Goal: Transaction & Acquisition: Purchase product/service

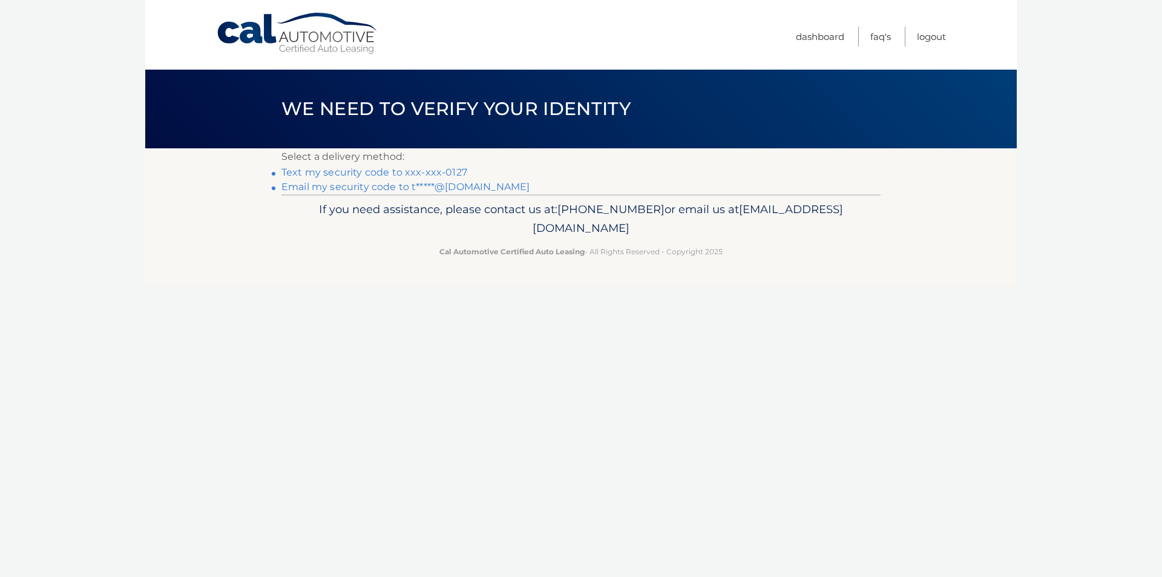
click at [335, 169] on link "Text my security code to xxx-xxx-0127" at bounding box center [374, 172] width 186 height 12
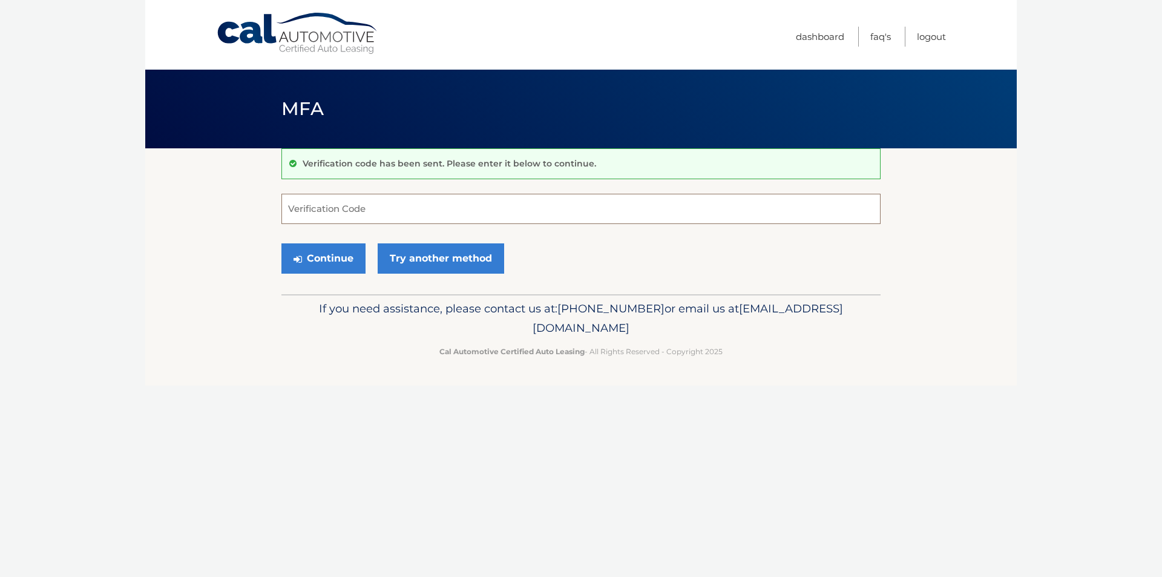
click at [311, 203] on input "Verification Code" at bounding box center [580, 209] width 599 height 30
type input "919587"
click at [324, 258] on button "Continue" at bounding box center [323, 258] width 84 height 30
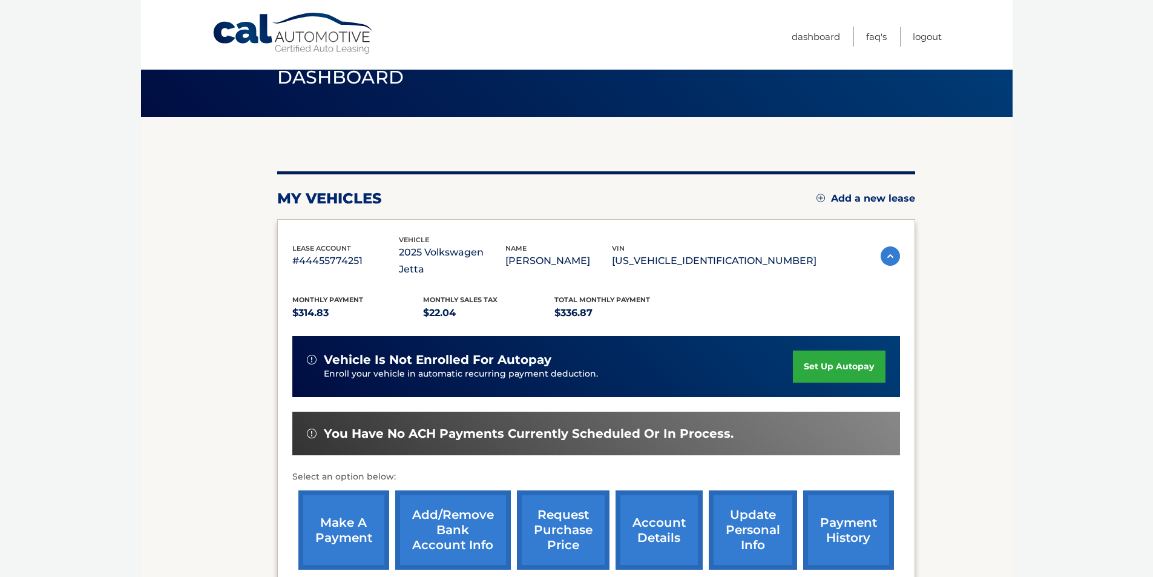
scroll to position [121, 0]
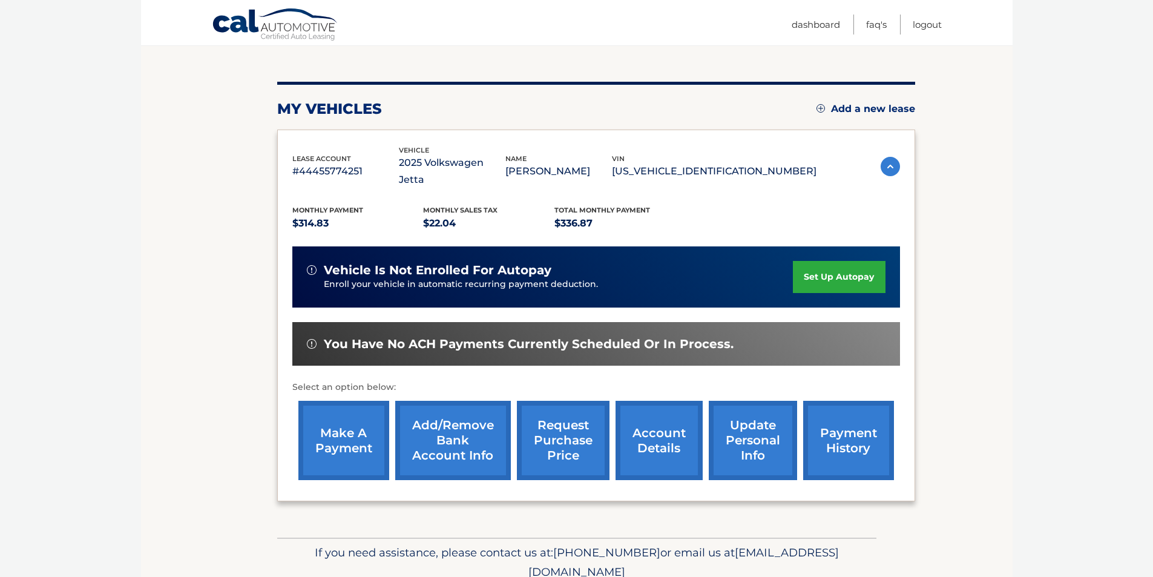
click at [344, 423] on link "make a payment" at bounding box center [343, 440] width 91 height 79
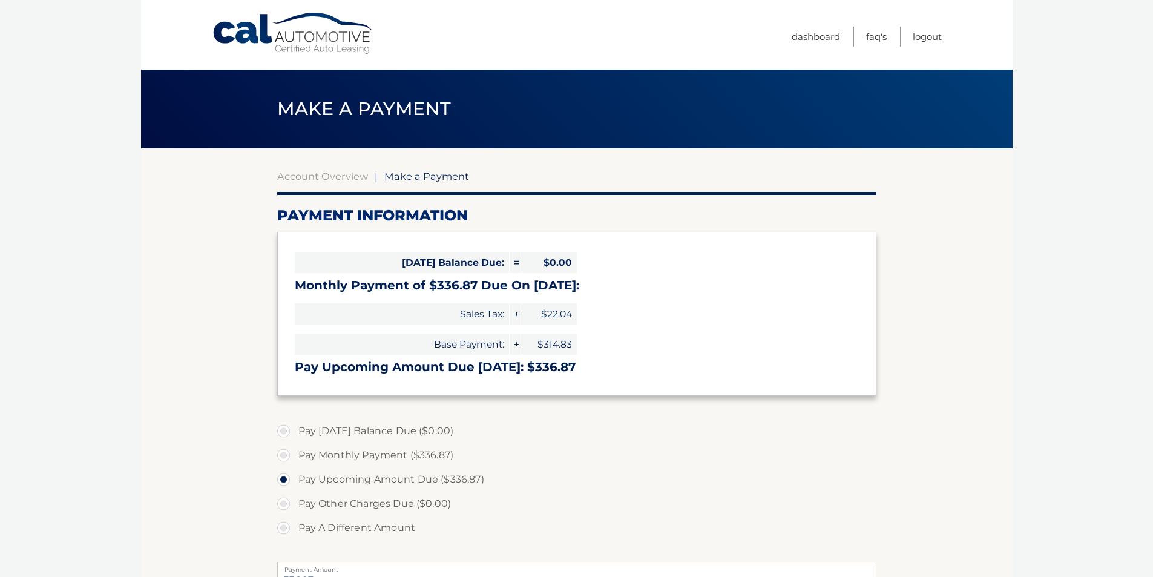
select select "ZDhhODVjYjQtNzBkYS00M2FlLTk4ZDgtMDY1YTc2OTkyMDdh"
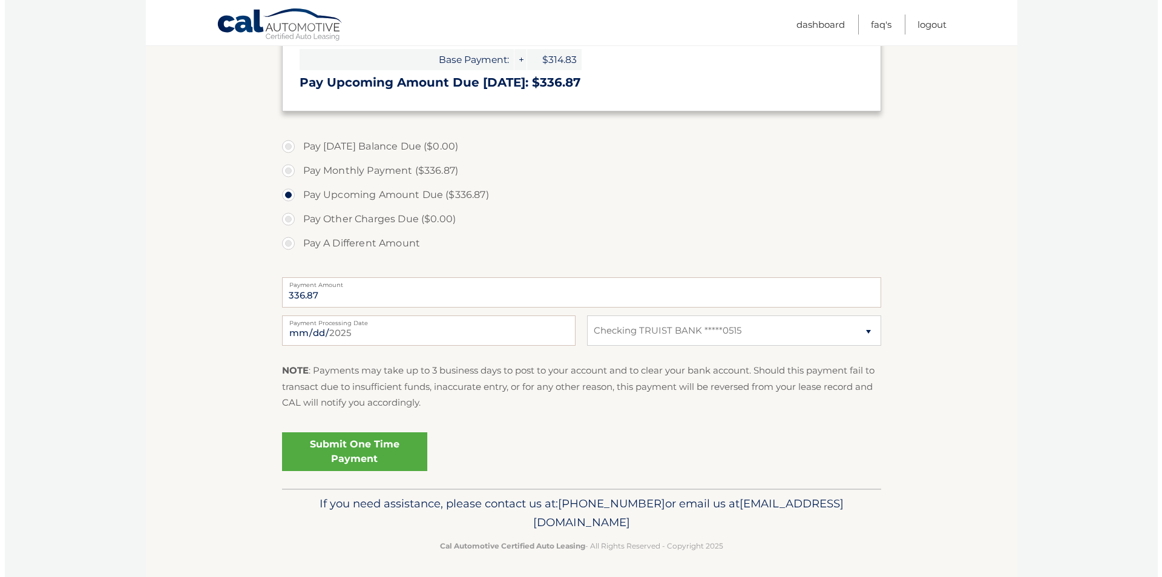
scroll to position [288, 0]
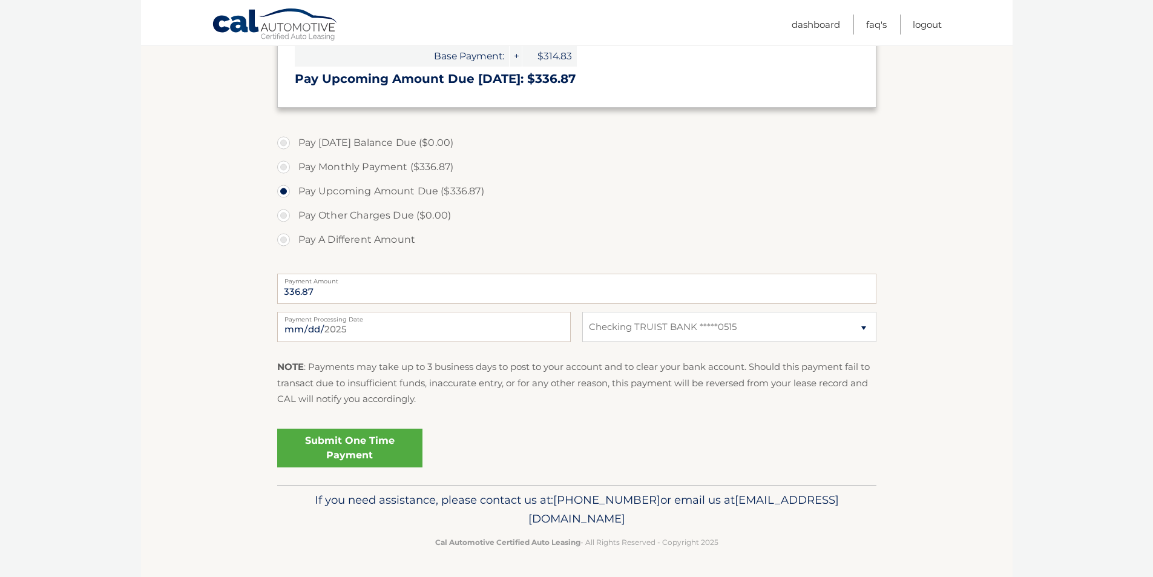
click at [337, 436] on link "Submit One Time Payment" at bounding box center [349, 448] width 145 height 39
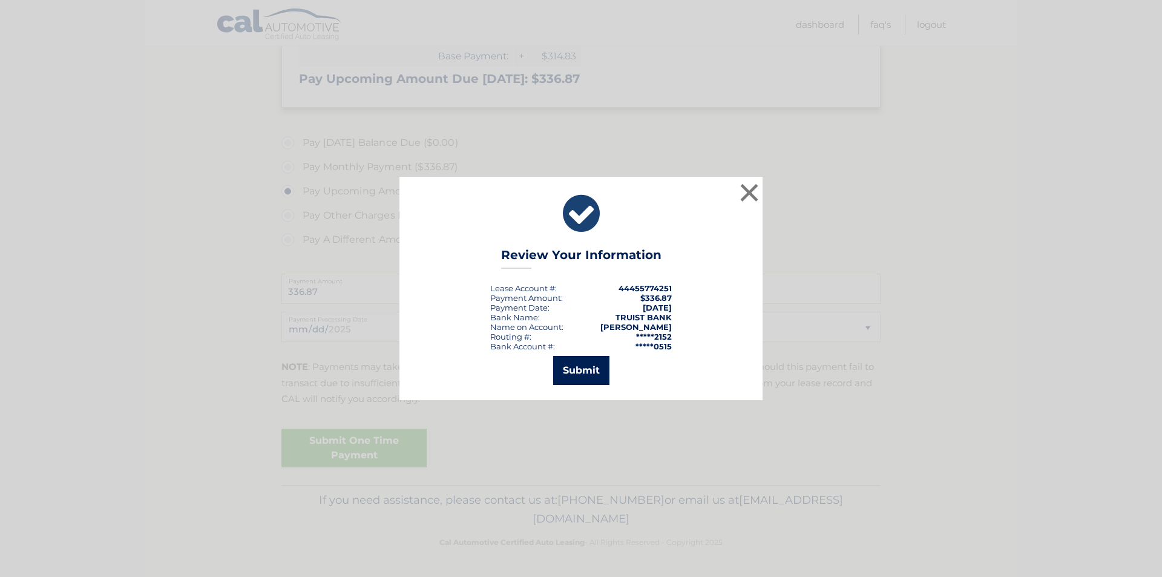
click at [581, 369] on button "Submit" at bounding box center [581, 370] width 56 height 29
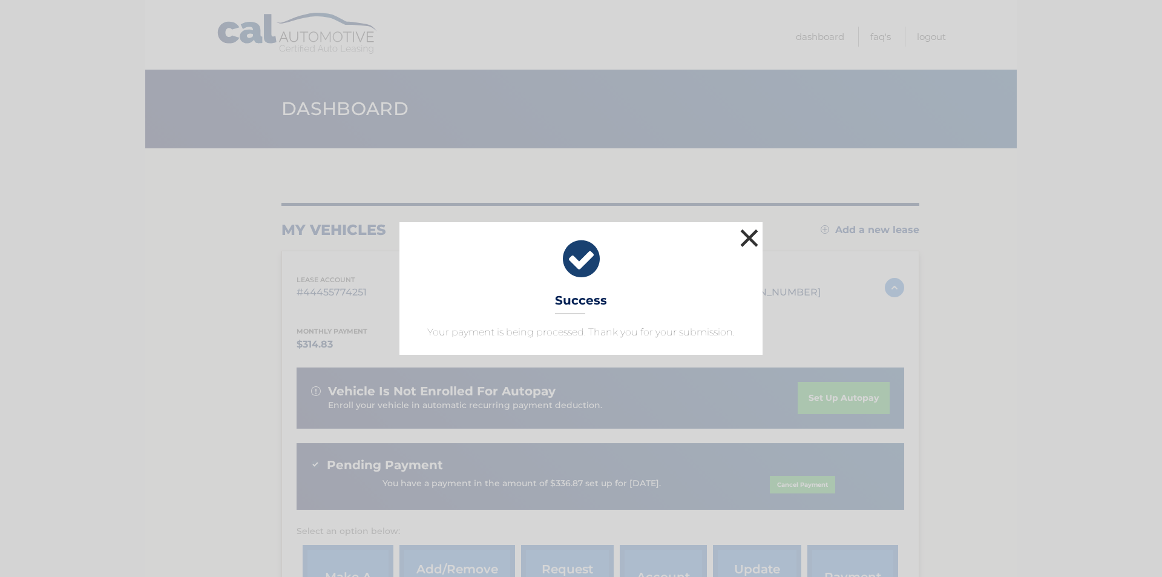
click at [747, 234] on button "×" at bounding box center [749, 238] width 24 height 24
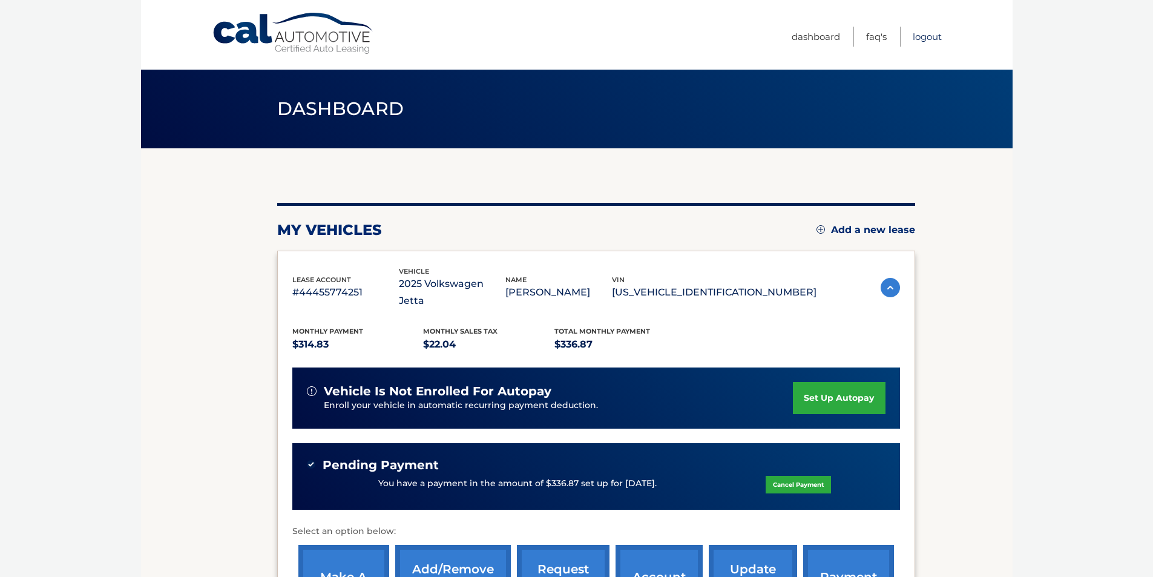
click at [936, 33] on link "Logout" at bounding box center [927, 37] width 29 height 20
